Goal: Task Accomplishment & Management: Manage account settings

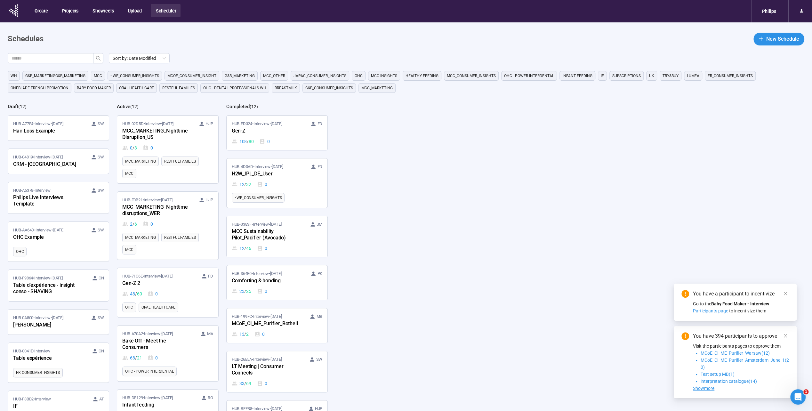
click at [100, 86] on span "Baby food maker" at bounding box center [94, 88] width 34 height 6
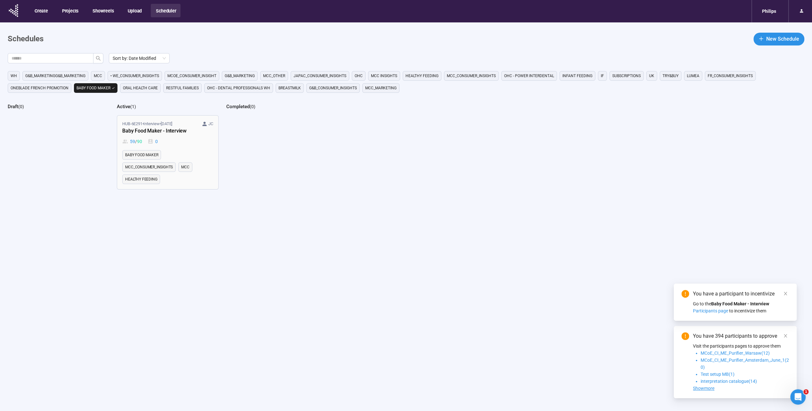
click at [149, 132] on div "Baby Food Maker - Interview" at bounding box center [157, 131] width 70 height 8
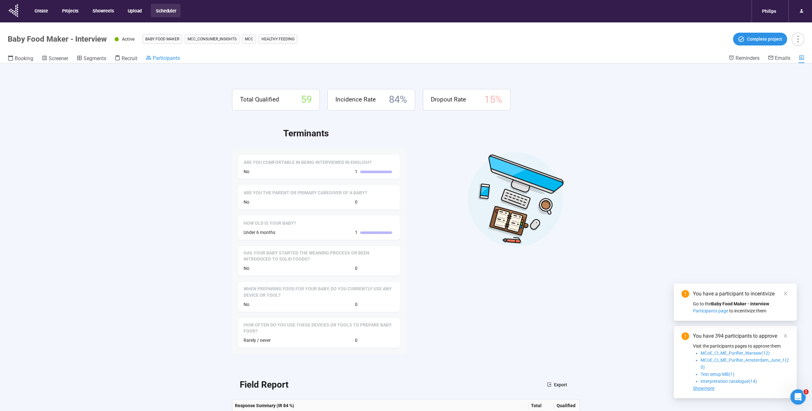
click at [161, 56] on span "Participants" at bounding box center [166, 58] width 27 height 6
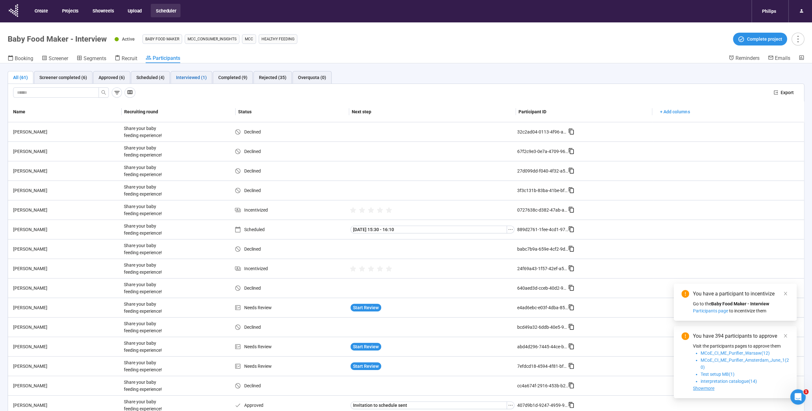
click at [192, 78] on div "Interviewed (1)" at bounding box center [191, 77] width 31 height 7
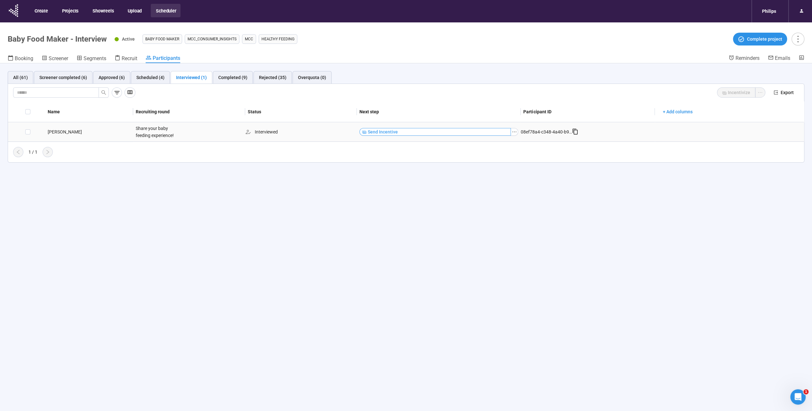
click at [391, 129] on span "Send Incentive" at bounding box center [383, 131] width 30 height 7
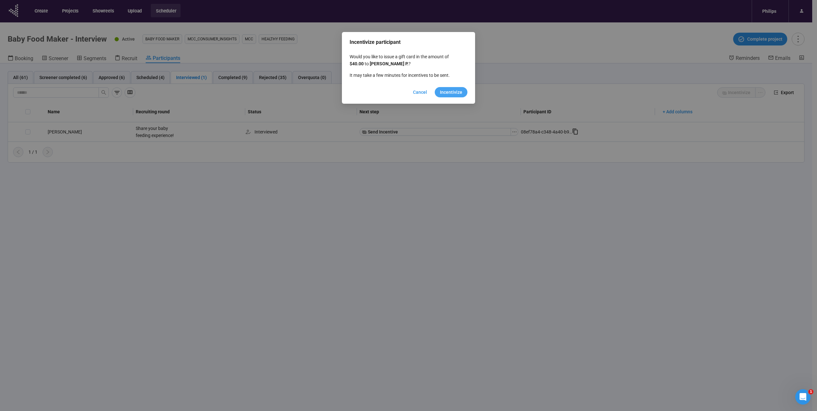
click at [463, 94] on button "Incentivize" at bounding box center [451, 92] width 33 height 10
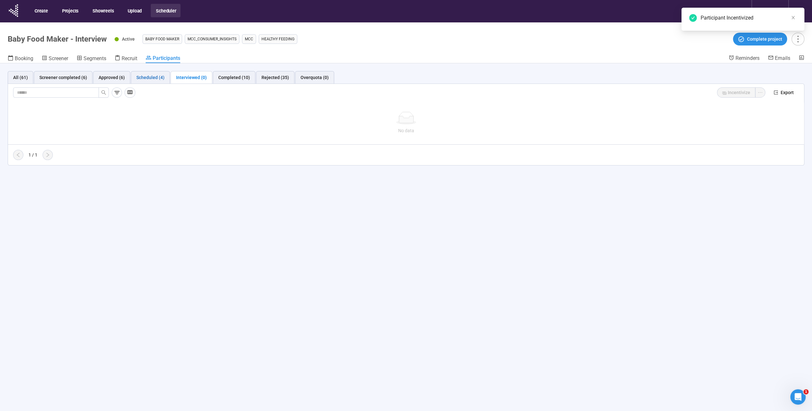
click at [149, 77] on div "Scheduled (4)" at bounding box center [150, 77] width 28 height 7
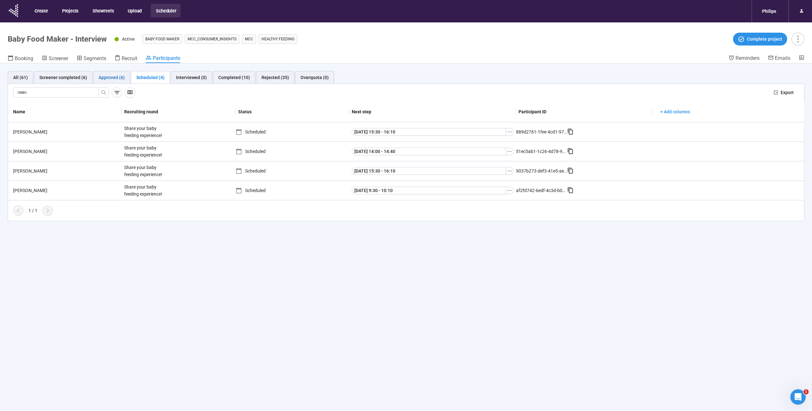
click at [122, 76] on div "Approved (6)" at bounding box center [112, 77] width 26 height 7
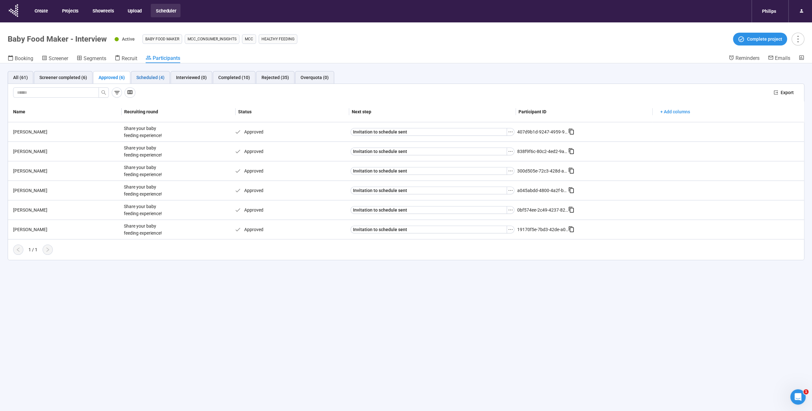
click at [158, 75] on div "Scheduled (4)" at bounding box center [150, 77] width 28 height 7
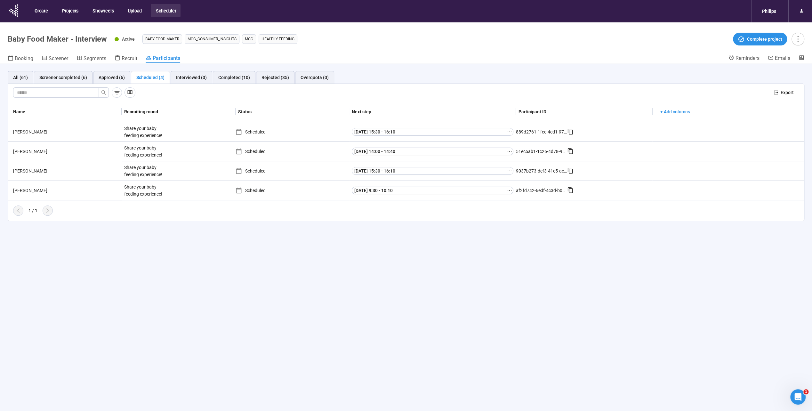
click at [70, 231] on div "All (61) Screener completed (6) Approved (6) Scheduled (4) Interviewed (0) Comp…" at bounding box center [406, 248] width 812 height 370
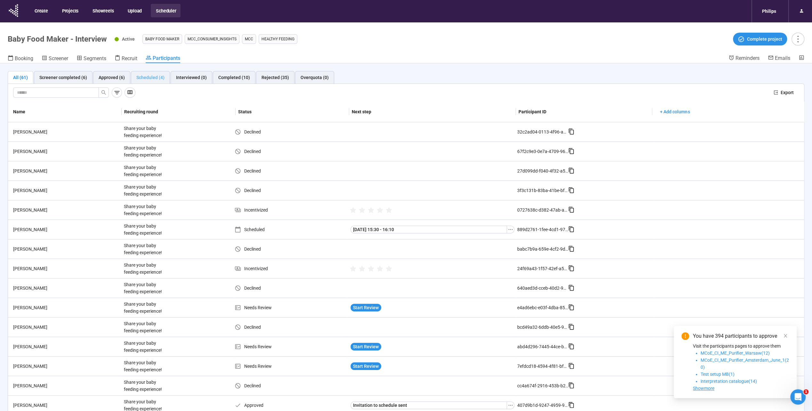
click at [163, 76] on div "Scheduled (4)" at bounding box center [150, 77] width 39 height 13
